Goal: Navigation & Orientation: Find specific page/section

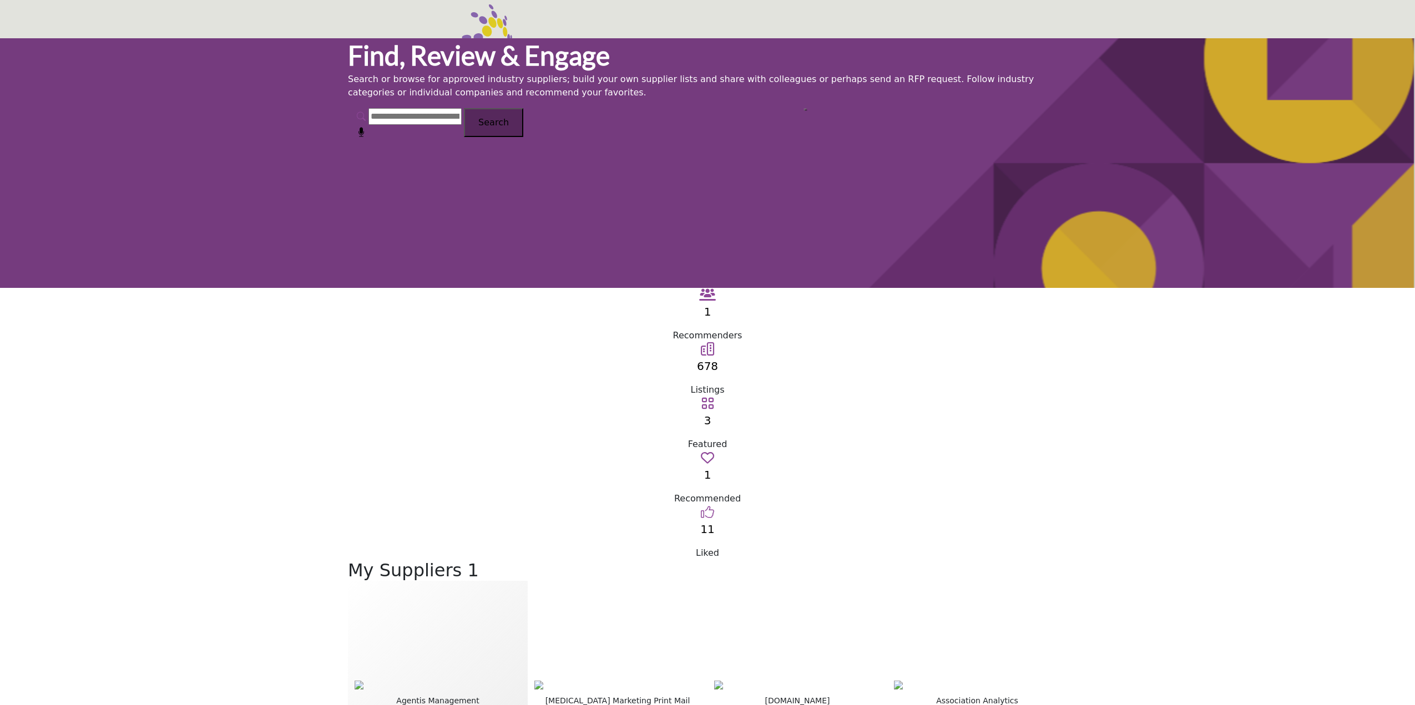
click at [447, 681] on img at bounding box center [437, 685] width 166 height 9
click at [450, 587] on div "Agentis Management Comprehensive Association Management ServicesAgentis Managem…" at bounding box center [437, 697] width 166 height 220
click at [247, 68] on div "Find, Review & Engage Search or browse for approved industry suppliers; build y…" at bounding box center [707, 163] width 1415 height 250
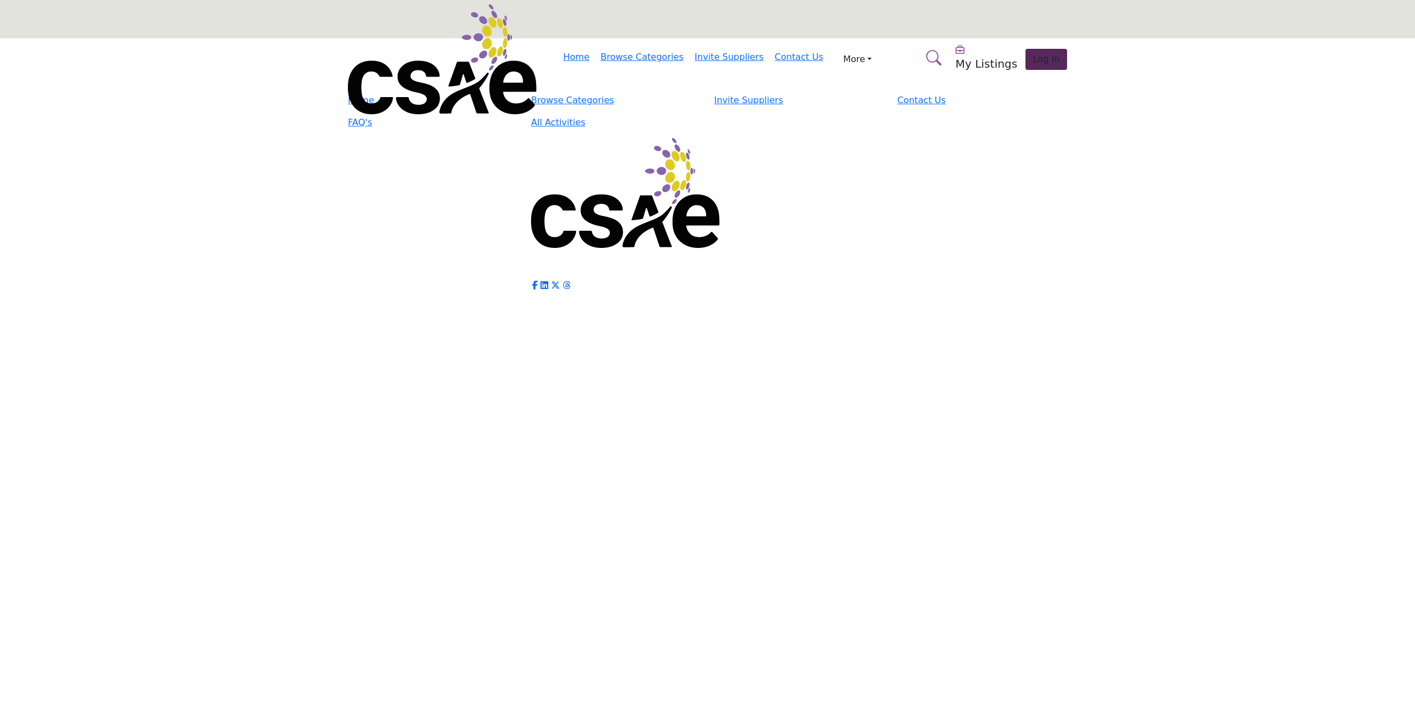
drag, startPoint x: 680, startPoint y: 222, endPoint x: 550, endPoint y: 265, distance: 137.2
click at [550, 94] on main "Invite Supplier Invite Supplier Invite Supplier Invite Supplier" at bounding box center [707, 65] width 1415 height 55
